Goal: Check status: Check status

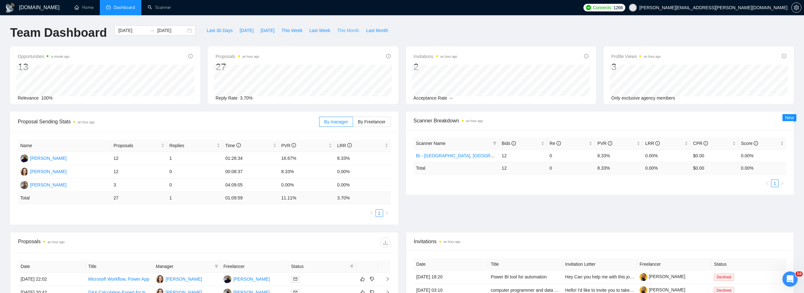
click at [337, 27] on button "This Month" at bounding box center [348, 30] width 29 height 10
type input "[DATE]"
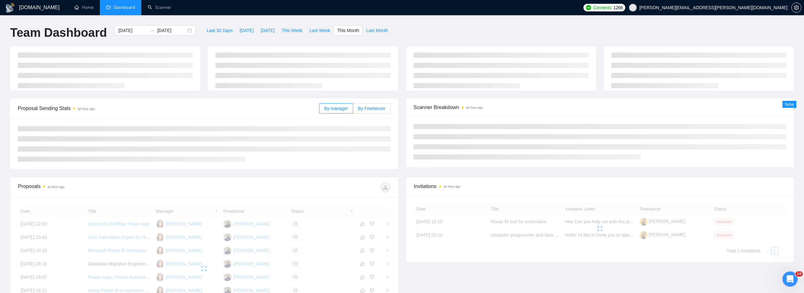
click at [372, 112] on label "By Freelancer" at bounding box center [371, 108] width 37 height 10
click at [353, 110] on input "By Freelancer" at bounding box center [353, 110] width 0 height 0
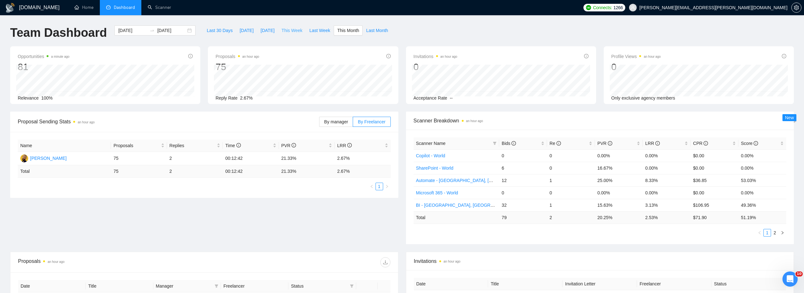
click at [283, 31] on span "This Week" at bounding box center [291, 30] width 21 height 7
type input "[DATE]"
click at [542, 144] on div "Bids" at bounding box center [523, 143] width 43 height 7
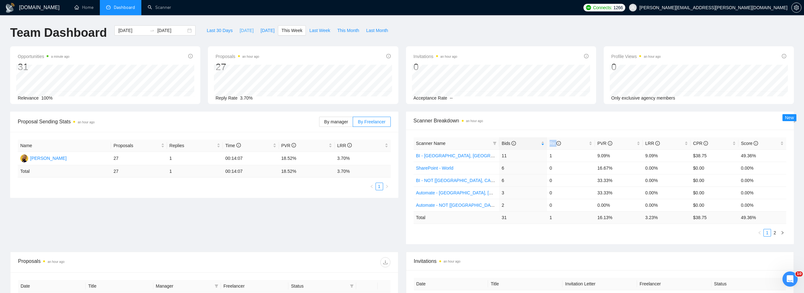
click at [240, 32] on span "[DATE]" at bounding box center [247, 30] width 14 height 7
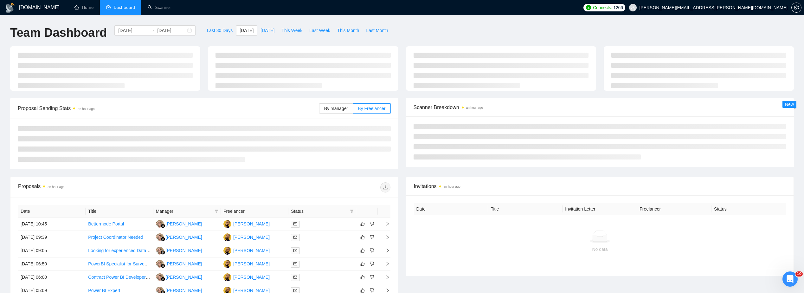
type input "[DATE]"
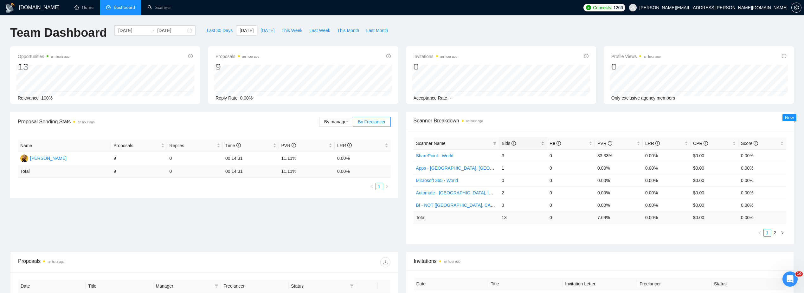
click at [536, 143] on span "Bids" at bounding box center [521, 143] width 38 height 7
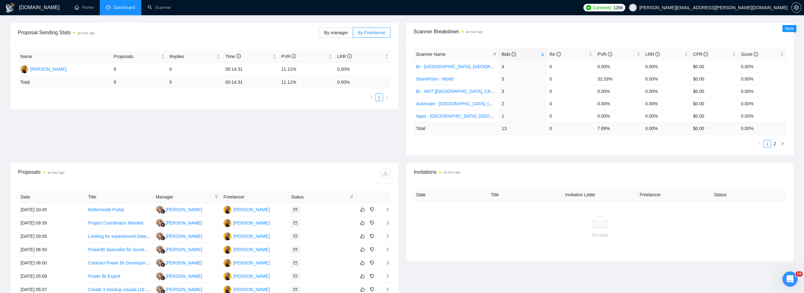
scroll to position [95, 0]
